Goal: Browse casually

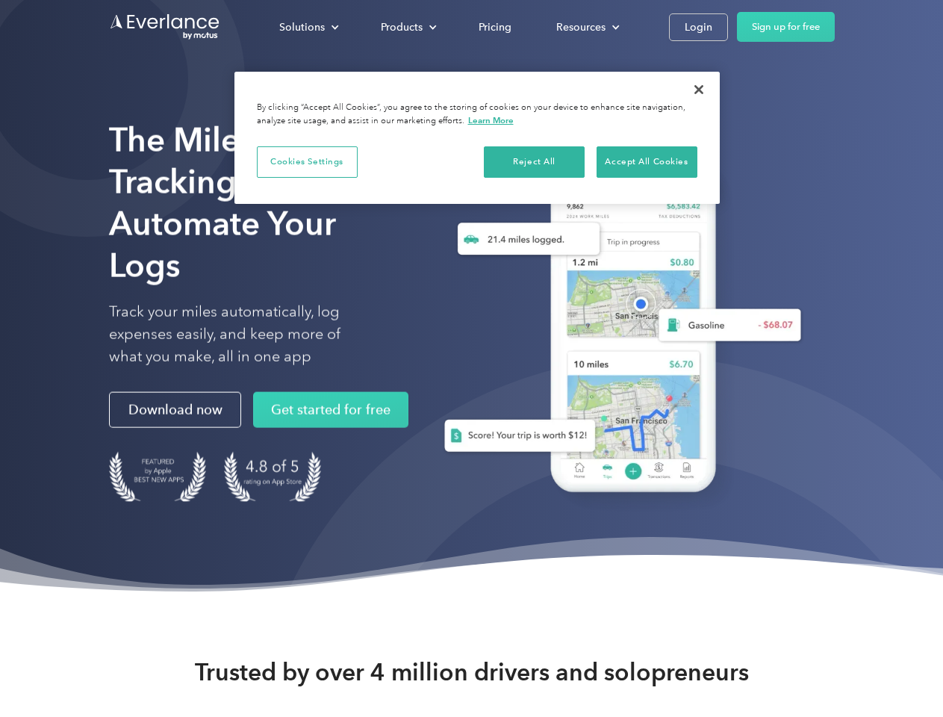
click at [308, 27] on div "Solutions" at bounding box center [302, 27] width 46 height 19
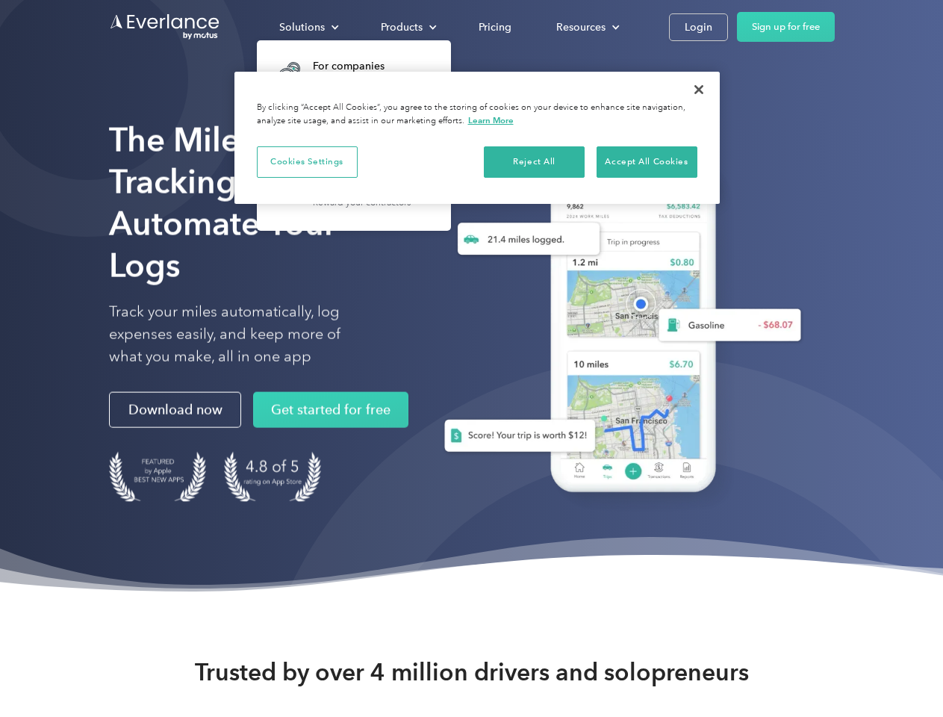
click at [407, 27] on div "Products" at bounding box center [402, 27] width 42 height 19
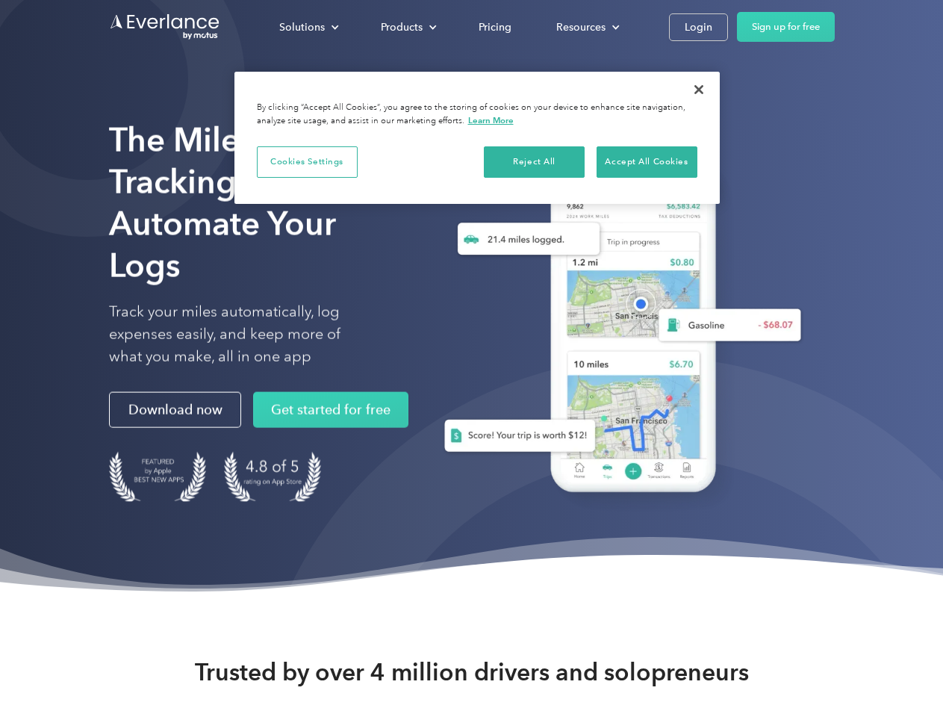
click at [586, 27] on div "Resources" at bounding box center [580, 27] width 49 height 19
click at [307, 161] on button "Cookies Settings" at bounding box center [307, 161] width 101 height 31
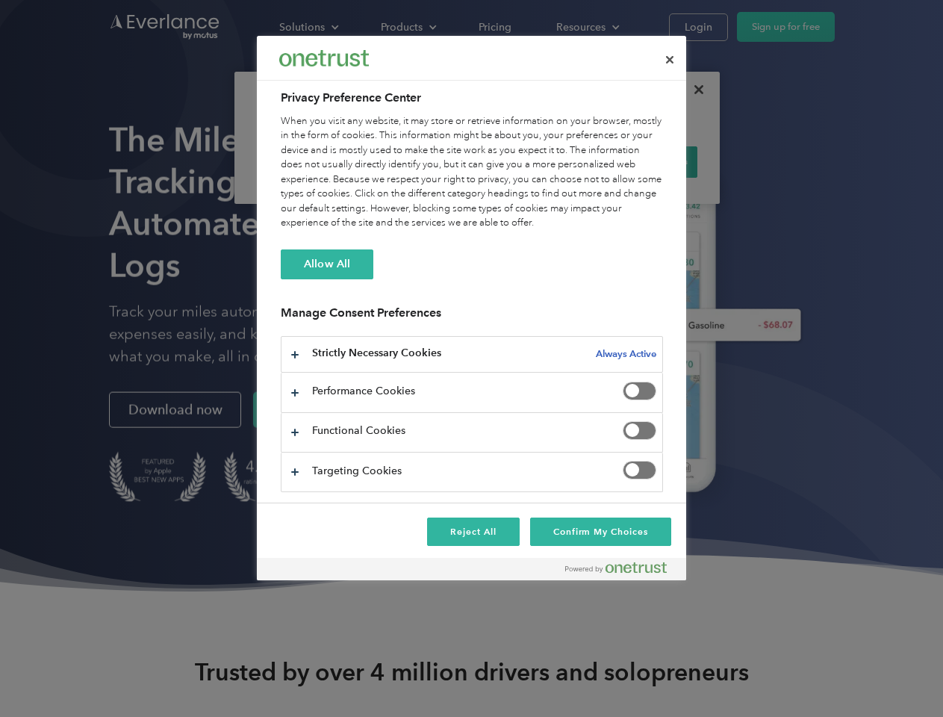
click at [535, 161] on div "When you visit any website, it may store or retrieve information on your browse…" at bounding box center [472, 172] width 382 height 116
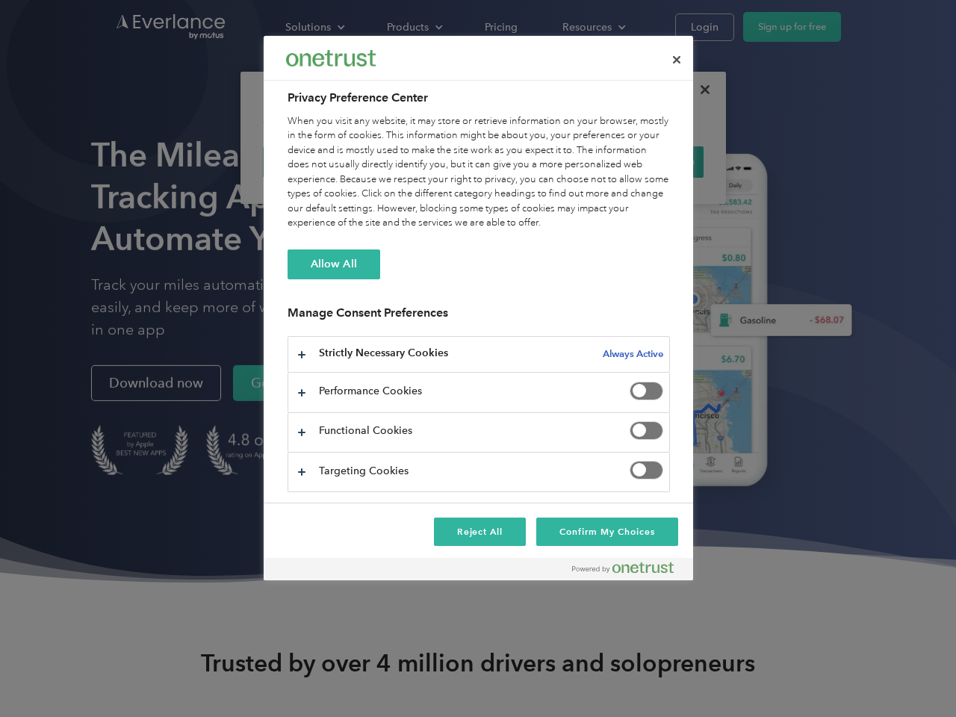
click at [646, 161] on div "When you visit any website, it may store or retrieve information on your browse…" at bounding box center [478, 172] width 382 height 116
click at [699, 90] on div at bounding box center [478, 358] width 956 height 717
